Goal: Transaction & Acquisition: Purchase product/service

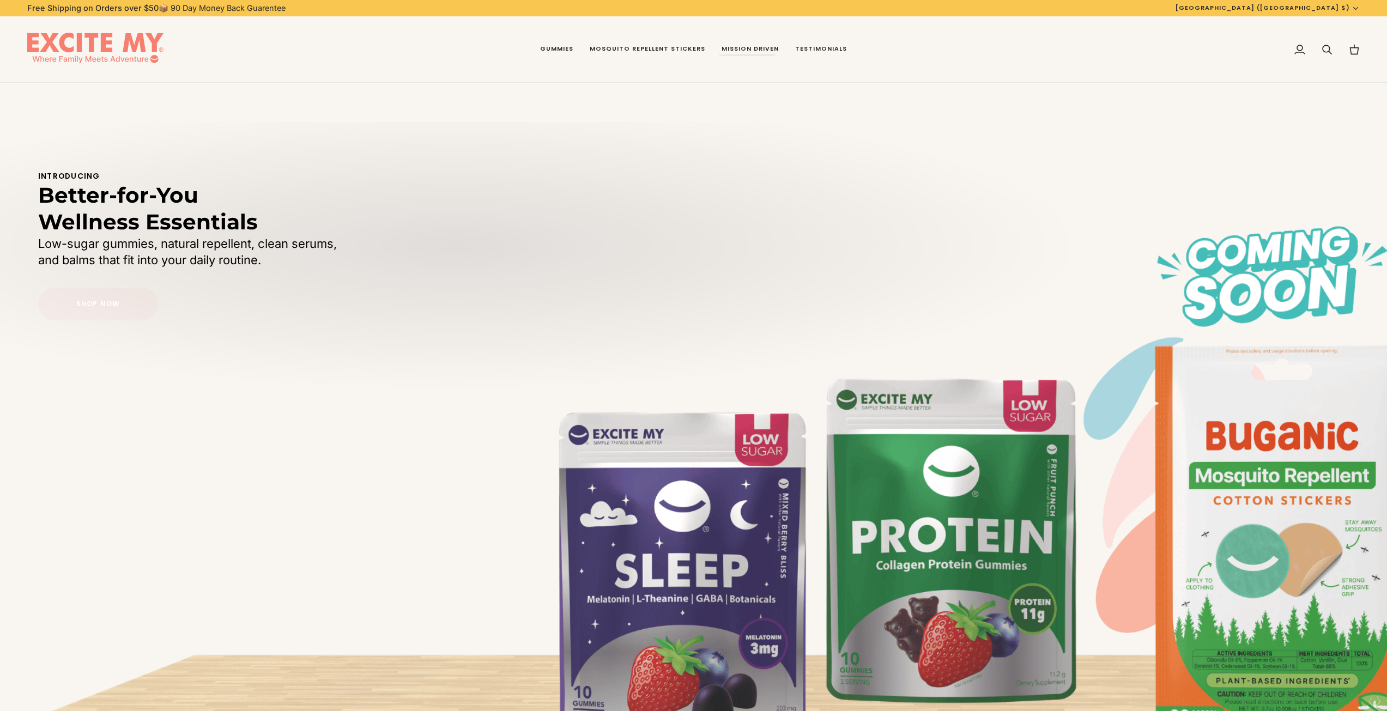
click at [116, 309] on link "Shop Now" at bounding box center [98, 304] width 120 height 33
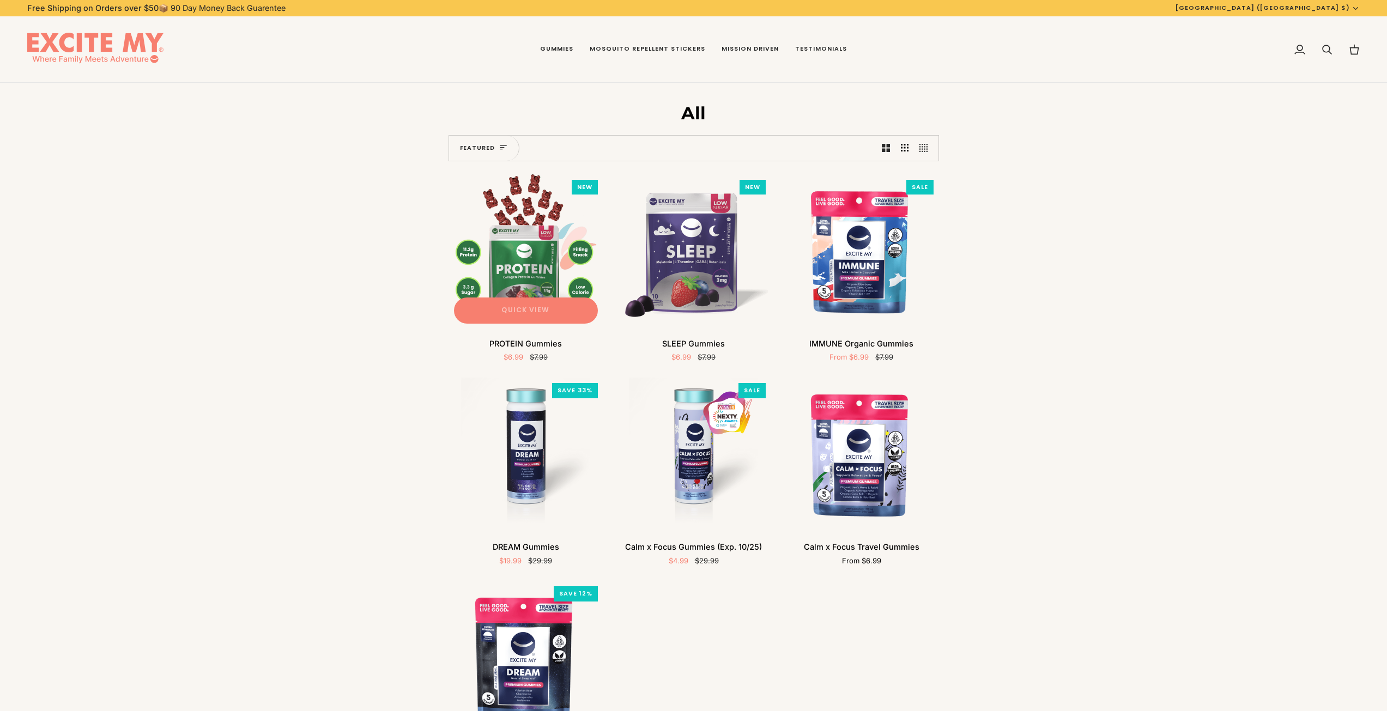
click at [545, 300] on button "Quick view" at bounding box center [526, 310] width 144 height 26
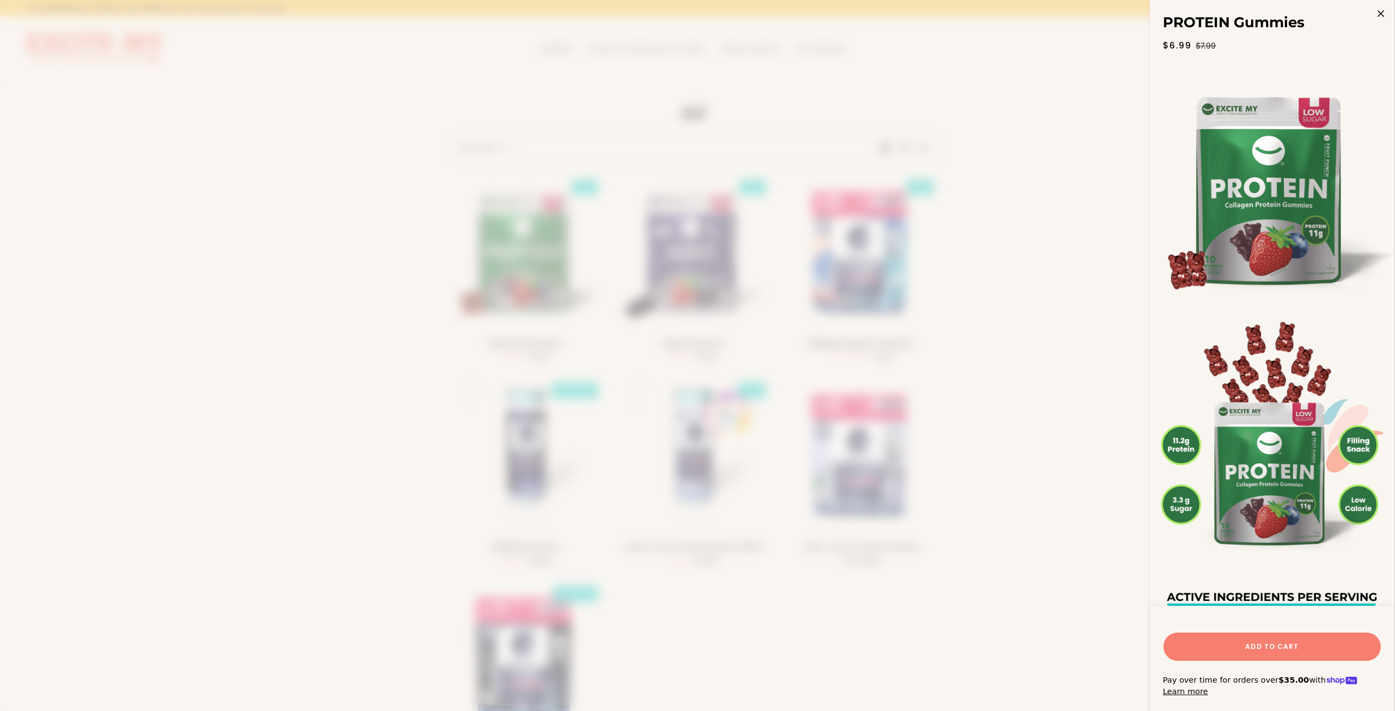
click at [545, 282] on span at bounding box center [697, 355] width 1395 height 711
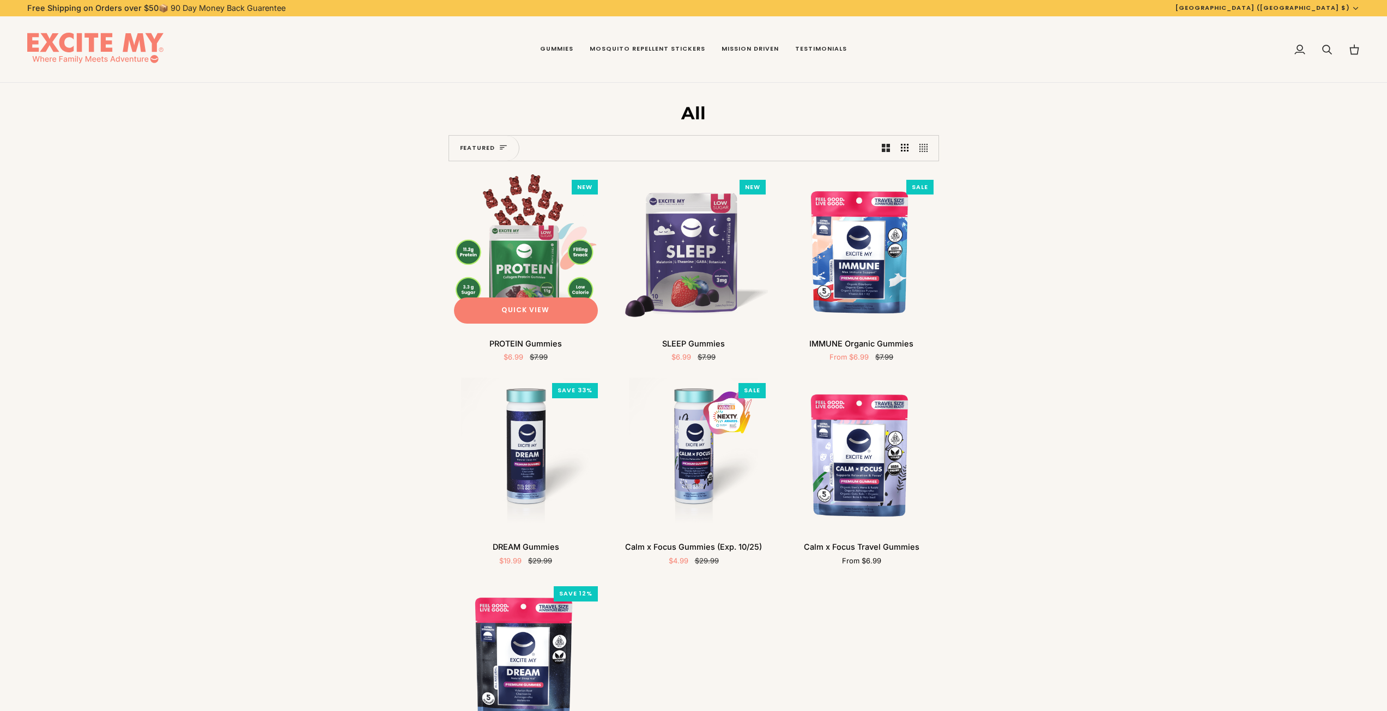
click at [531, 244] on img "PROTEIN Gummies" at bounding box center [525, 251] width 155 height 155
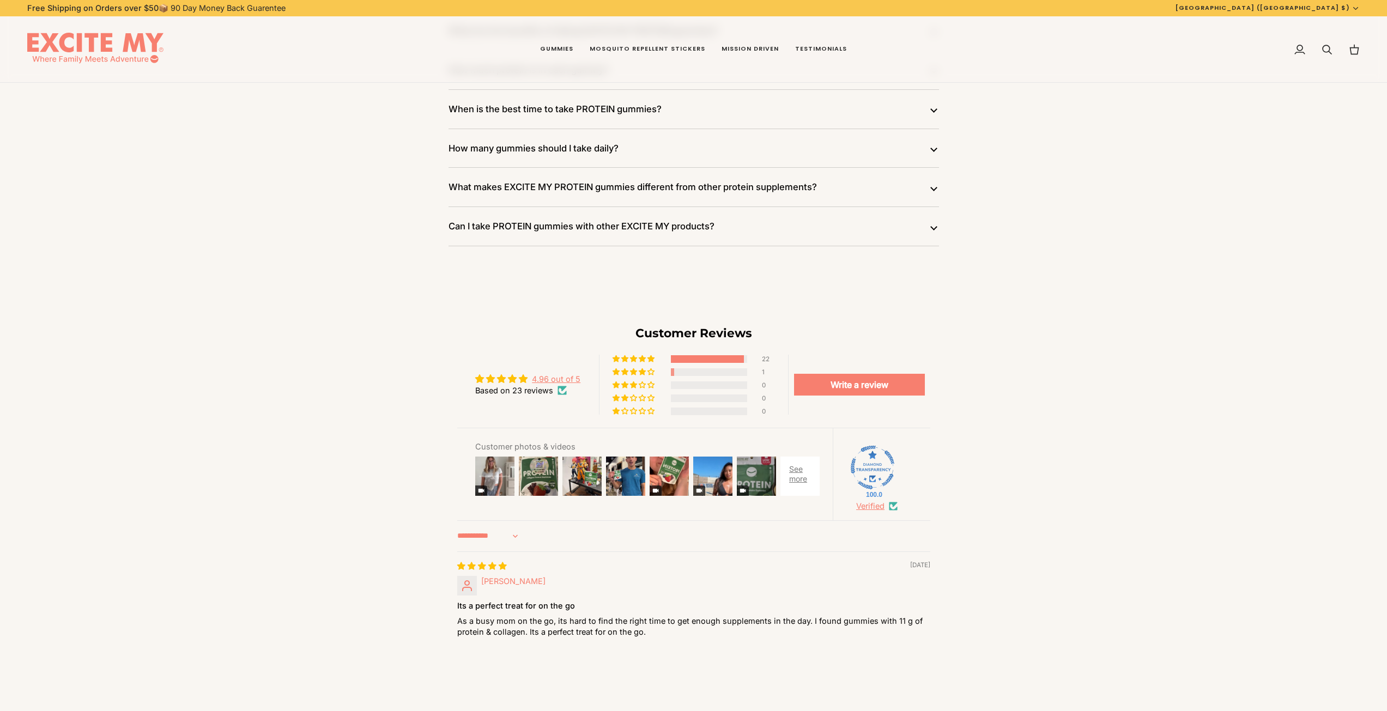
scroll to position [3868, 0]
